Goal: Task Accomplishment & Management: Complete application form

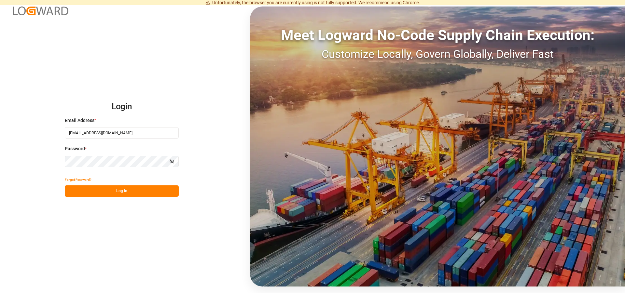
click at [148, 190] on button "Log In" at bounding box center [122, 191] width 114 height 11
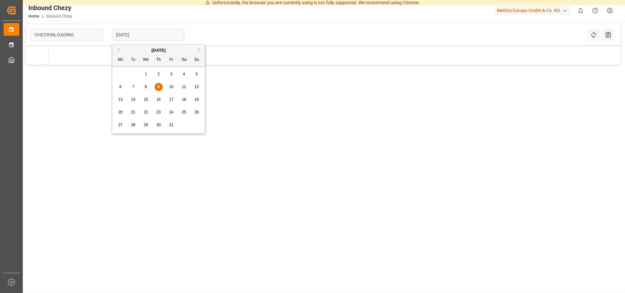
click at [127, 32] on input "[DATE]" at bounding box center [148, 35] width 72 height 12
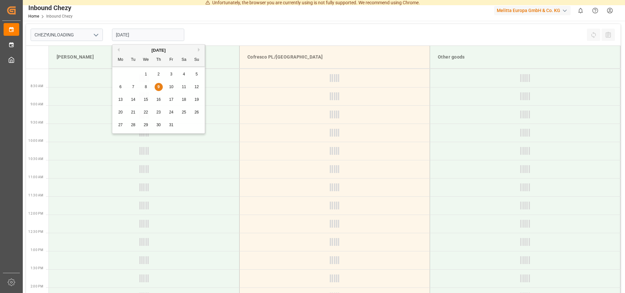
type input "Chezy Unloading"
click at [148, 102] on span "15" at bounding box center [146, 99] width 4 height 5
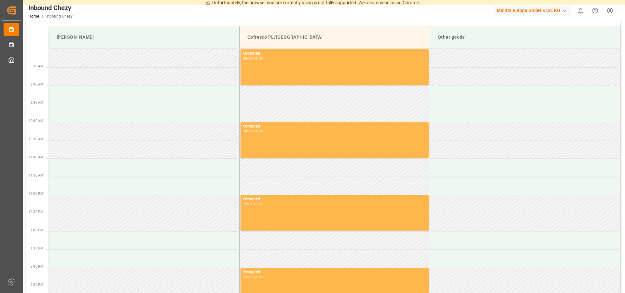
scroll to position [0, 0]
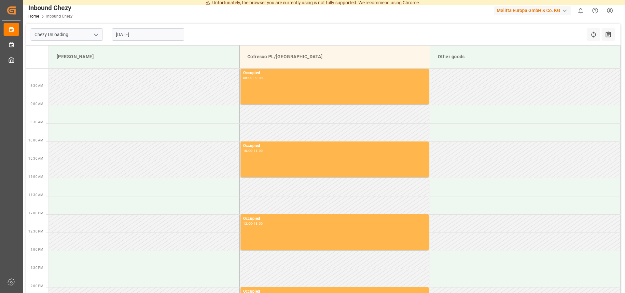
click at [139, 37] on input "[DATE]" at bounding box center [148, 34] width 72 height 12
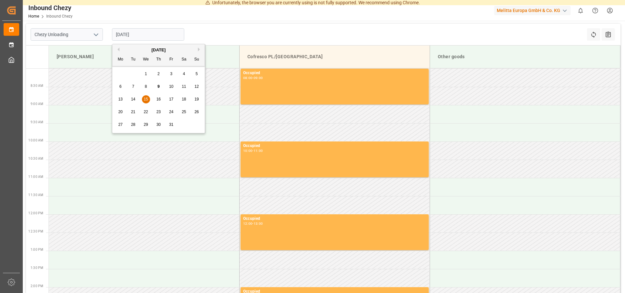
click at [157, 99] on span "16" at bounding box center [158, 99] width 4 height 5
type input "[DATE]"
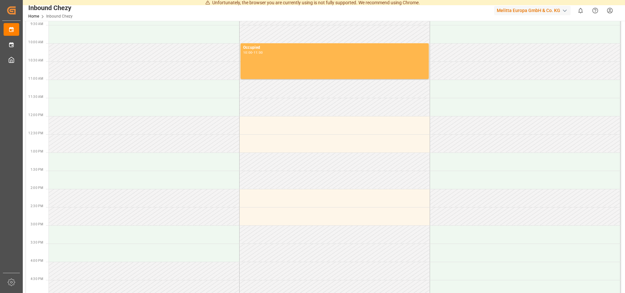
scroll to position [100, 0]
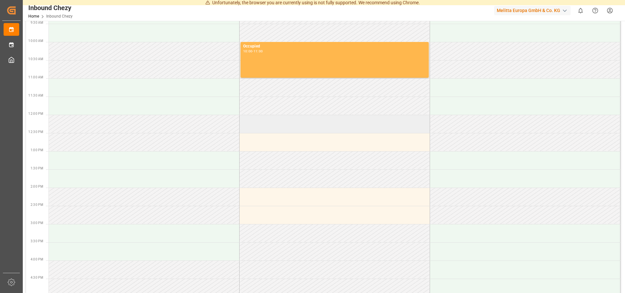
click at [255, 125] on td at bounding box center [334, 124] width 190 height 18
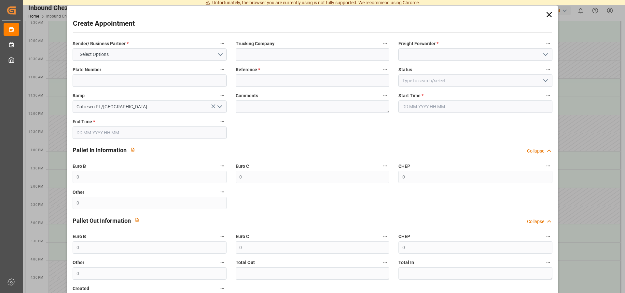
type input "[DATE] 12:00"
type input "[DATE] 13:00"
click at [135, 58] on button "Select Options" at bounding box center [150, 55] width 154 height 12
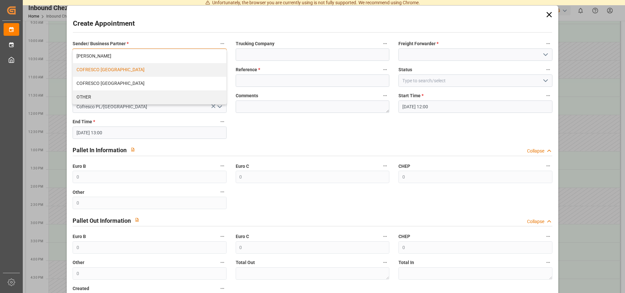
click at [110, 67] on div "COFRESCO [GEOGRAPHIC_DATA]" at bounding box center [149, 70] width 153 height 14
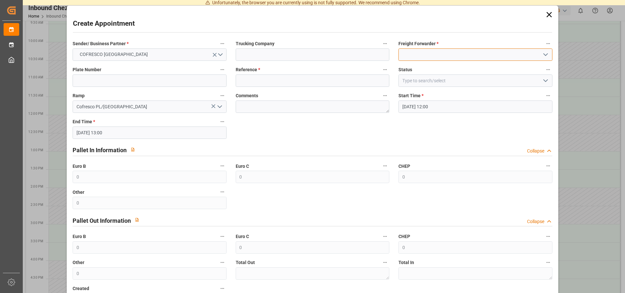
click at [431, 52] on input at bounding box center [476, 55] width 154 height 12
click at [542, 54] on icon "open menu" at bounding box center [546, 55] width 8 height 8
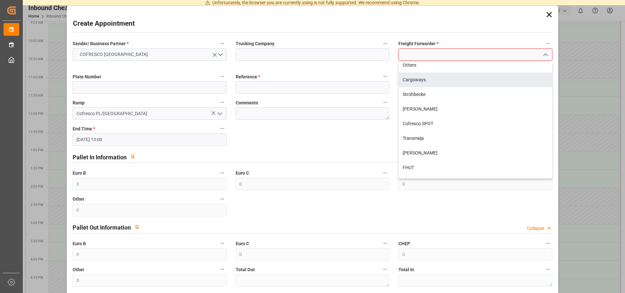
scroll to position [166, 0]
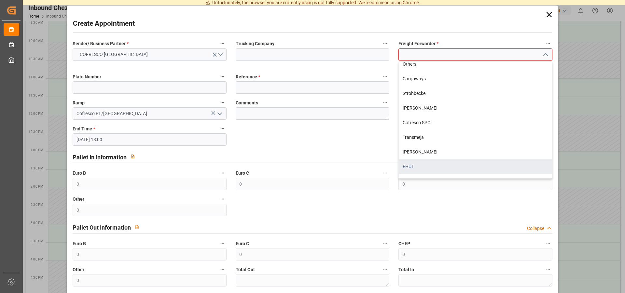
click at [402, 164] on div "FHUT" at bounding box center [475, 167] width 153 height 15
type input "FHUT"
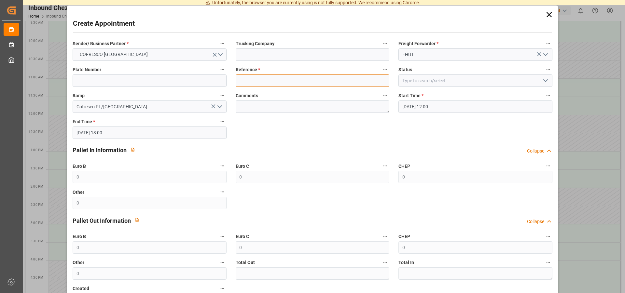
click at [249, 75] on input at bounding box center [313, 81] width 154 height 12
type input "490245"
click at [420, 78] on input at bounding box center [476, 81] width 154 height 12
click at [428, 84] on input at bounding box center [476, 81] width 154 height 12
click at [543, 83] on icon "open menu" at bounding box center [546, 81] width 8 height 8
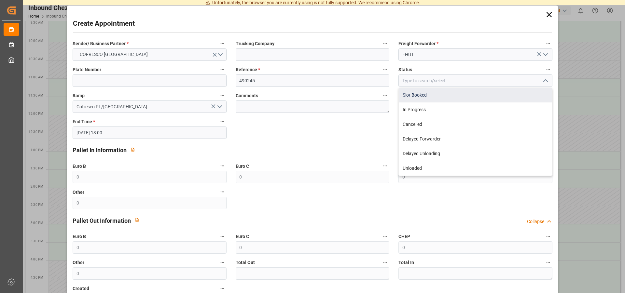
click at [419, 96] on div "Slot Booked" at bounding box center [475, 95] width 153 height 15
type input "Slot Booked"
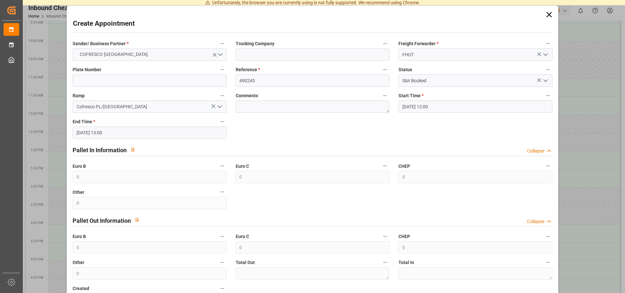
scroll to position [50, 0]
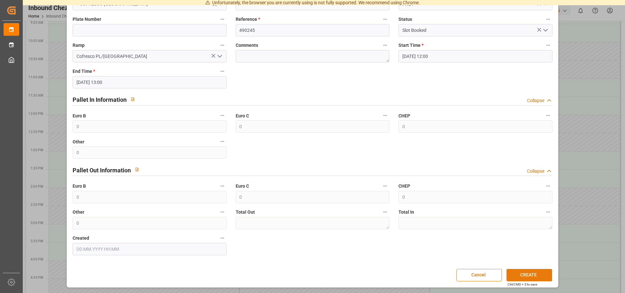
click at [529, 273] on button "CREATE" at bounding box center [530, 275] width 46 height 12
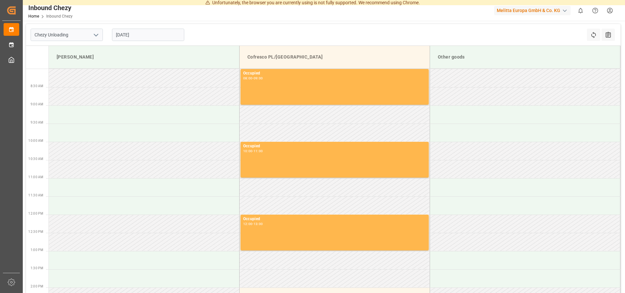
scroll to position [0, 0]
